Goal: Navigation & Orientation: Find specific page/section

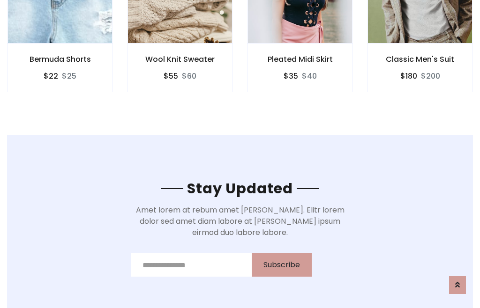
scroll to position [1411, 0]
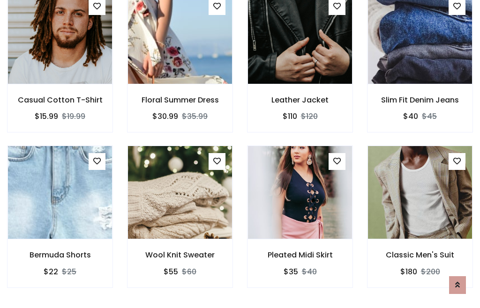
click at [240, 154] on div "Pleated Midi Skirt $35 $40" at bounding box center [300, 223] width 120 height 155
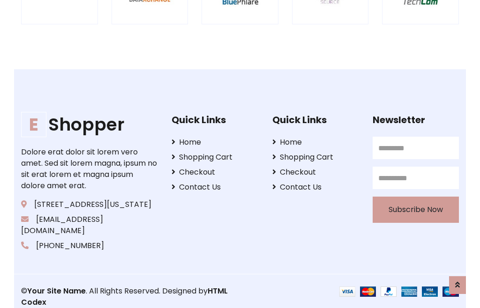
scroll to position [1784, 0]
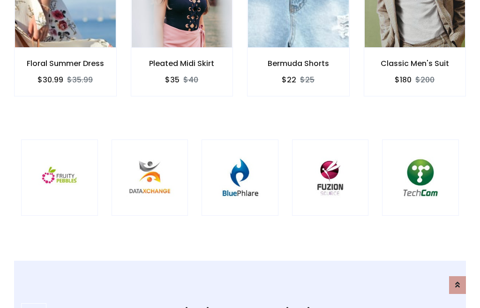
click at [240, 154] on img at bounding box center [239, 177] width 53 height 53
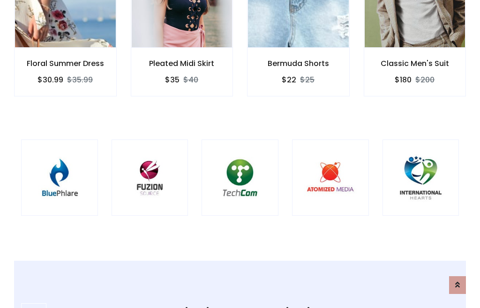
click at [240, 154] on img at bounding box center [239, 177] width 53 height 53
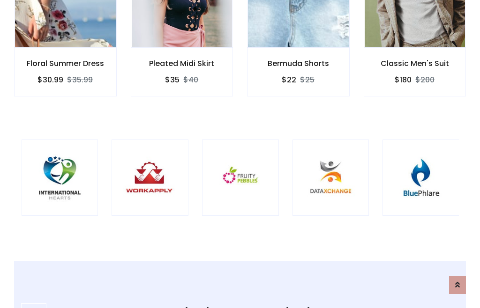
click at [240, 154] on img at bounding box center [240, 177] width 53 height 53
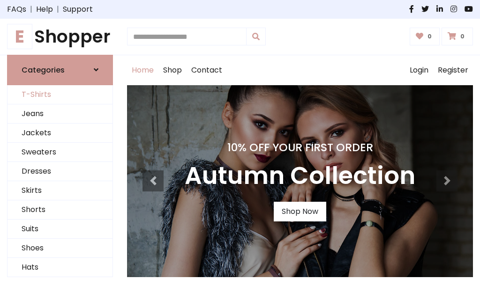
click at [60, 95] on link "T-Shirts" at bounding box center [59, 94] width 105 height 19
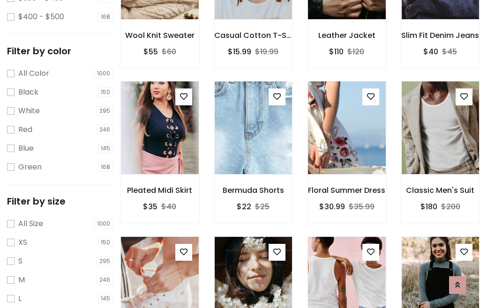
scroll to position [87, 0]
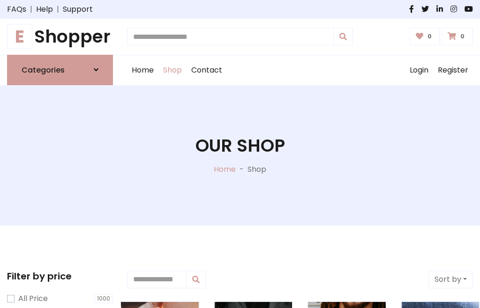
click at [60, 37] on h1 "E Shopper" at bounding box center [60, 36] width 106 height 21
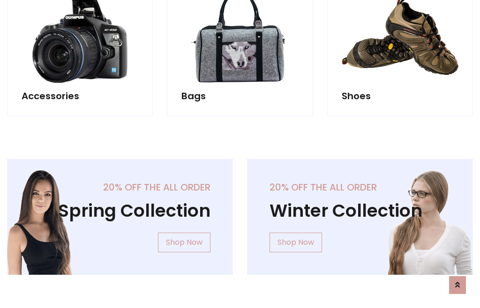
scroll to position [910, 0]
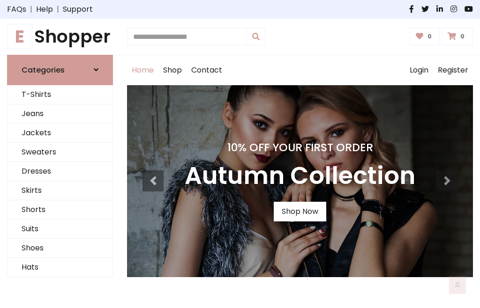
scroll to position [307, 0]
